Goal: Task Accomplishment & Management: Manage account settings

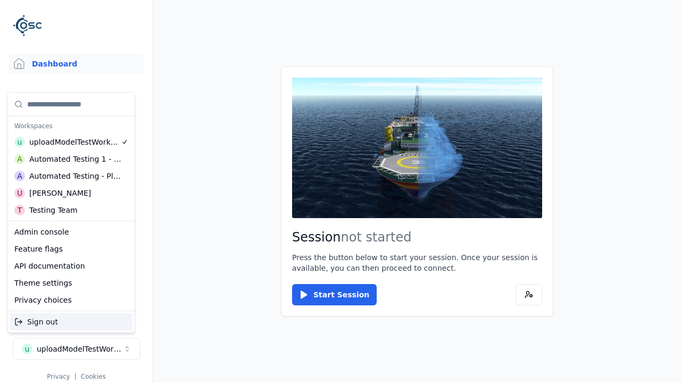
click at [71, 176] on div "Automated Testing - Playwright" at bounding box center [75, 176] width 92 height 11
click at [341, 192] on html "Support Dashboard Assets 3D Models Scenes Datasets Recordings Support Documenta…" at bounding box center [340, 191] width 681 height 383
click at [76, 113] on link "3D Models" at bounding box center [77, 112] width 136 height 21
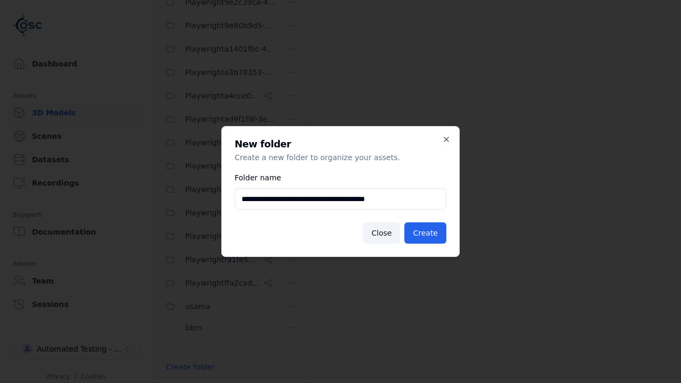
click at [427, 233] on button "Create" at bounding box center [426, 233] width 42 height 21
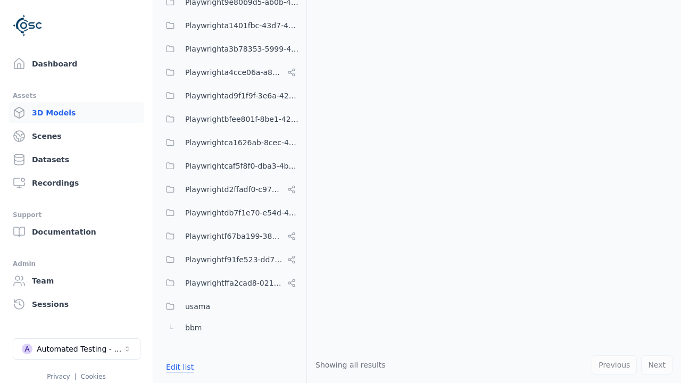
click at [178, 367] on button "Edit list" at bounding box center [180, 367] width 40 height 19
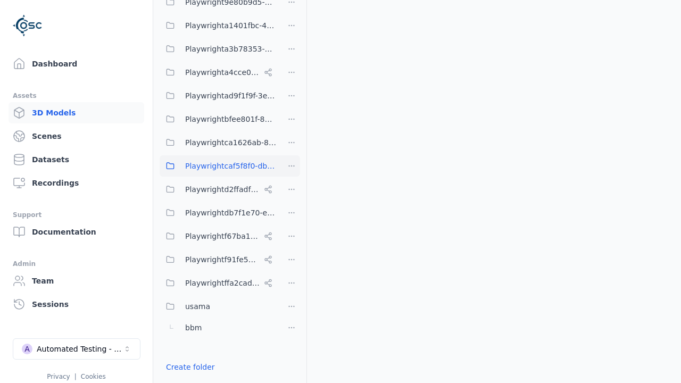
click at [292, 166] on html "Support Dashboard Assets 3D Models Scenes Datasets Recordings Support Documenta…" at bounding box center [340, 191] width 681 height 383
click at [292, 222] on div "Rename" at bounding box center [295, 221] width 71 height 17
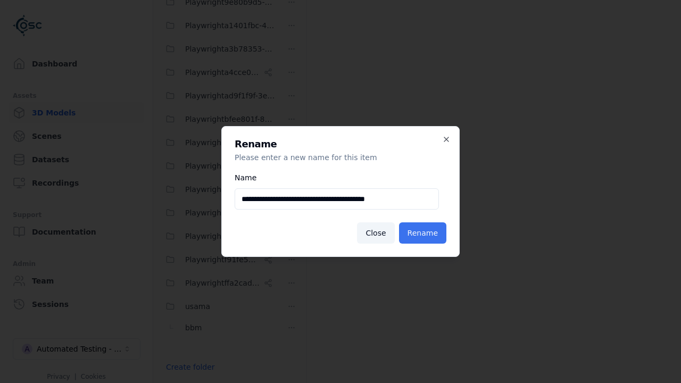
click at [337, 199] on input "**********" at bounding box center [337, 198] width 204 height 21
type input "**********"
click at [425, 233] on button "Rename" at bounding box center [422, 233] width 47 height 21
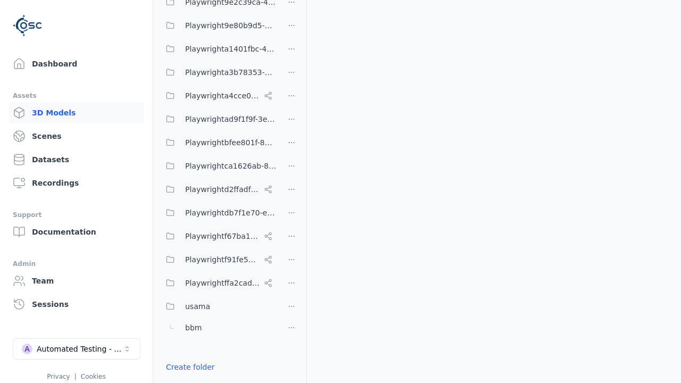
click at [292, 188] on html "Support Dashboard Assets 3D Models Scenes Datasets Recordings Support Documenta…" at bounding box center [340, 191] width 681 height 383
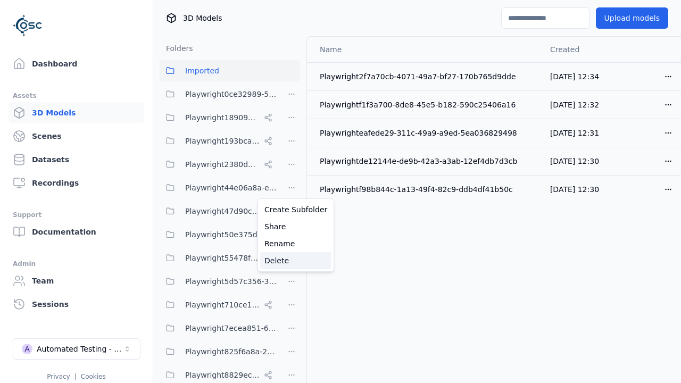
click at [292, 261] on div "Delete" at bounding box center [295, 260] width 71 height 17
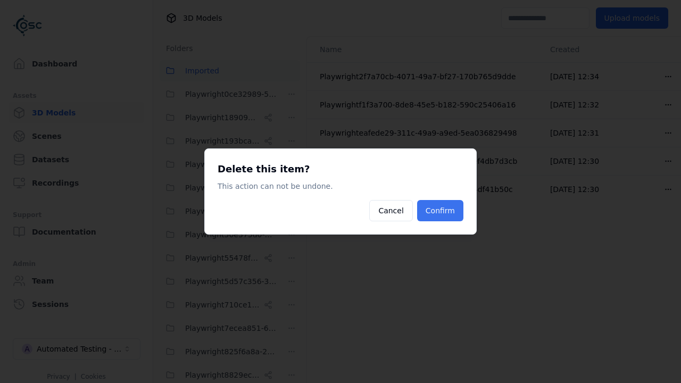
click at [442, 211] on button "Confirm" at bounding box center [440, 210] width 46 height 21
